Goal: Find specific page/section: Find specific page/section

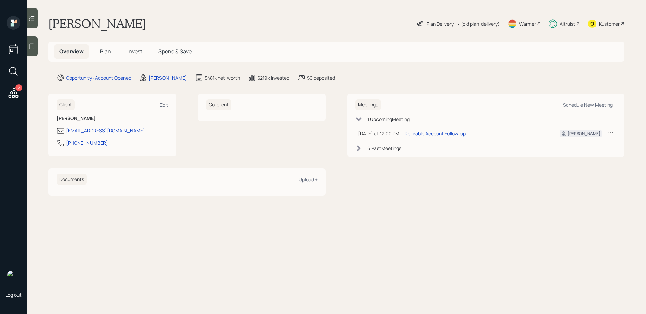
click at [133, 52] on span "Invest" at bounding box center [134, 51] width 15 height 7
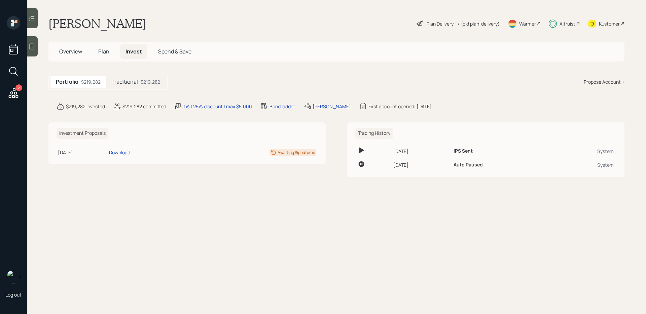
click at [151, 81] on div "$219,282" at bounding box center [151, 81] width 20 height 7
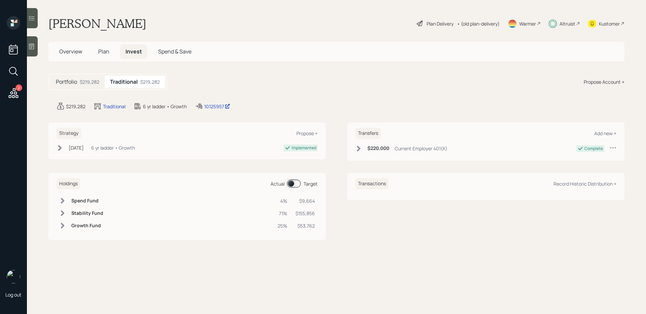
click at [292, 185] on span at bounding box center [294, 184] width 14 height 8
click at [295, 185] on span at bounding box center [294, 184] width 14 height 8
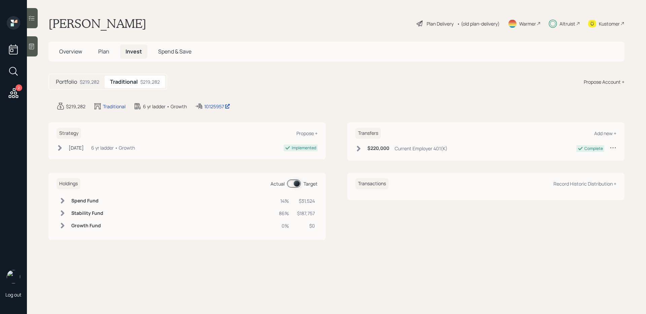
click at [32, 22] on div at bounding box center [32, 18] width 11 height 20
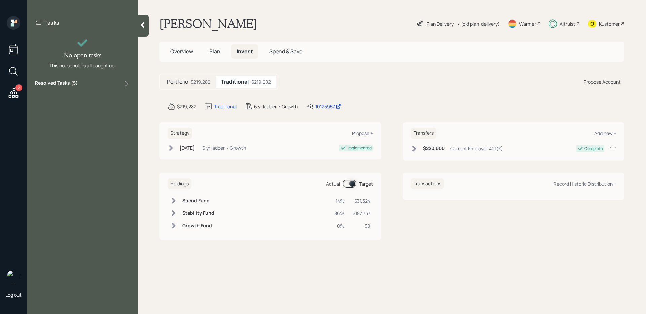
click at [88, 81] on div "Resolved Tasks ( 5 )" at bounding box center [82, 84] width 95 height 8
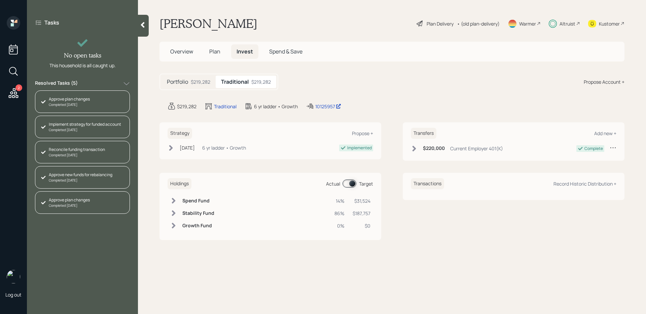
click at [212, 50] on span "Plan" at bounding box center [214, 51] width 11 height 7
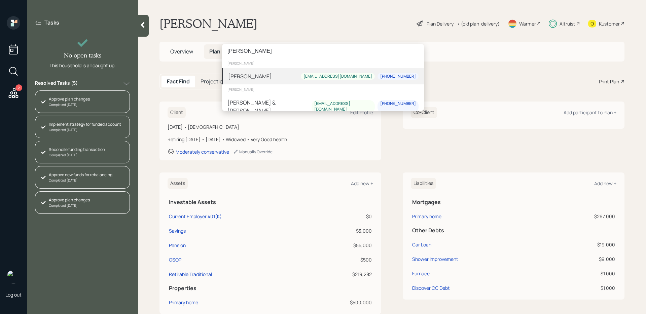
type input "[PERSON_NAME]"
click at [307, 77] on div "[PERSON_NAME] [EMAIL_ADDRESS][DOMAIN_NAME] [PHONE_NUMBER]" at bounding box center [323, 76] width 202 height 16
